Goal: Task Accomplishment & Management: Manage account settings

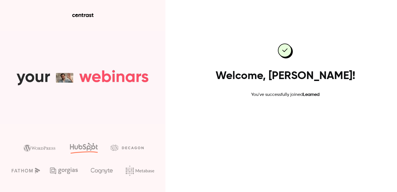
click at [280, 116] on link "Go to dashboard" at bounding box center [285, 115] width 47 height 13
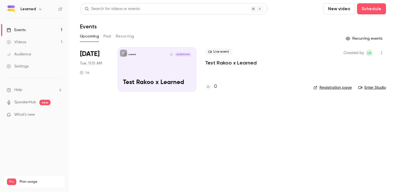
click at [167, 76] on div "Learned L [DATE] 11:15 AM Test Rakoo x Learned" at bounding box center [157, 69] width 79 height 44
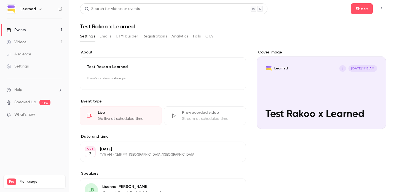
click at [108, 38] on button "Emails" at bounding box center [106, 36] width 12 height 9
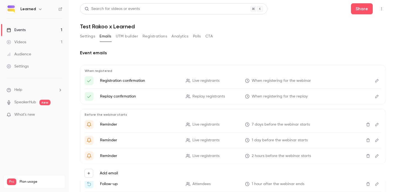
click at [121, 38] on button "UTM builder" at bounding box center [127, 36] width 22 height 9
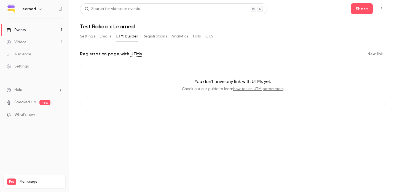
click at [151, 34] on button "Registrations" at bounding box center [155, 36] width 25 height 9
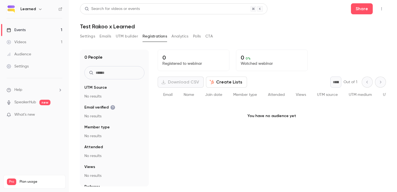
click at [175, 34] on button "Analytics" at bounding box center [180, 36] width 17 height 9
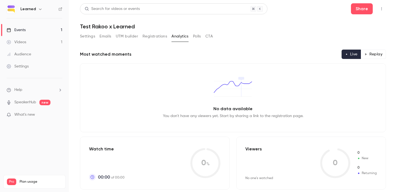
click at [93, 38] on button "Settings" at bounding box center [87, 36] width 15 height 9
